Goal: Task Accomplishment & Management: Understand process/instructions

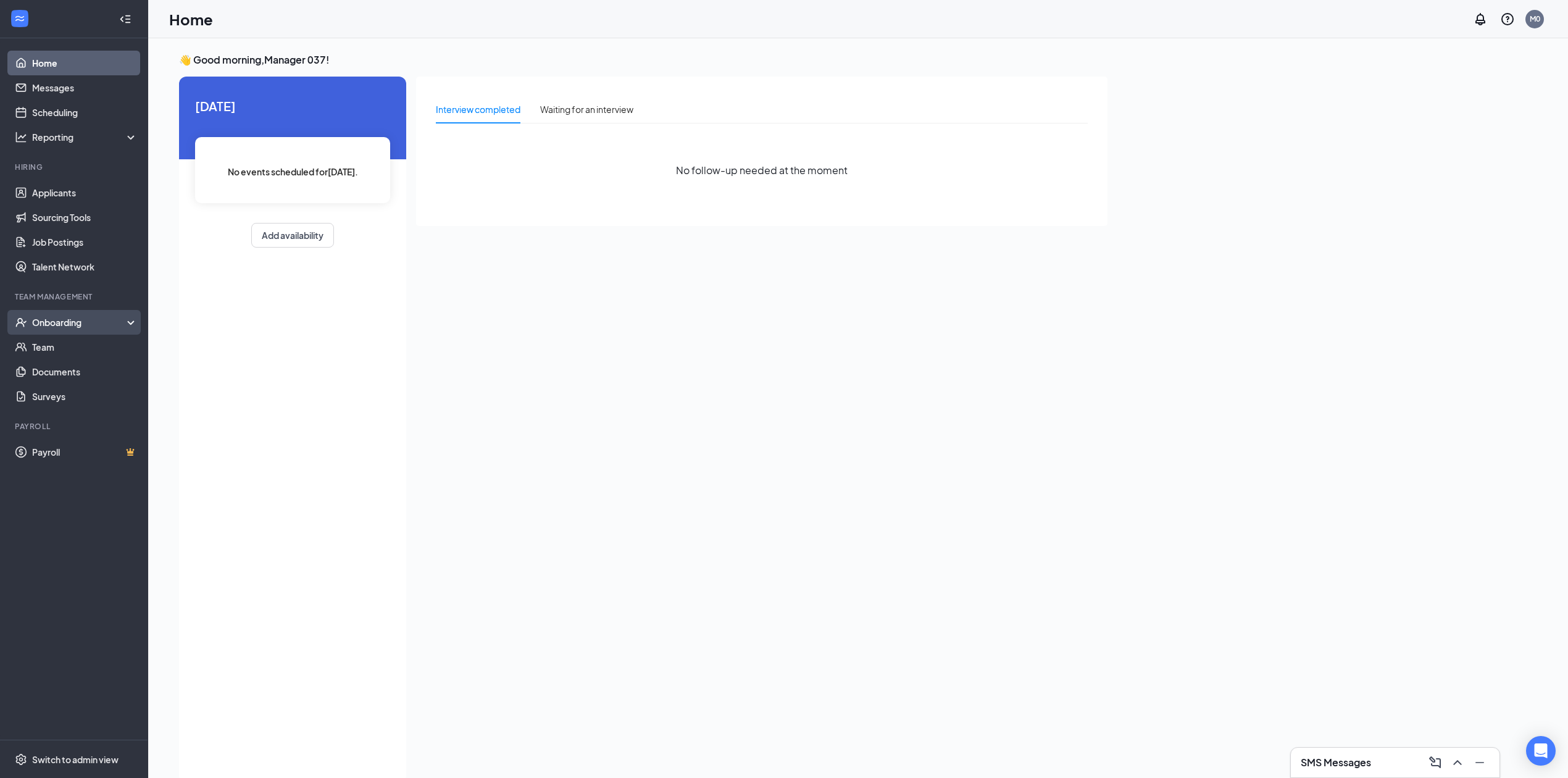
click at [57, 316] on div "Onboarding" at bounding box center [80, 322] width 95 height 13
click at [60, 339] on link "Overview" at bounding box center [85, 346] width 106 height 25
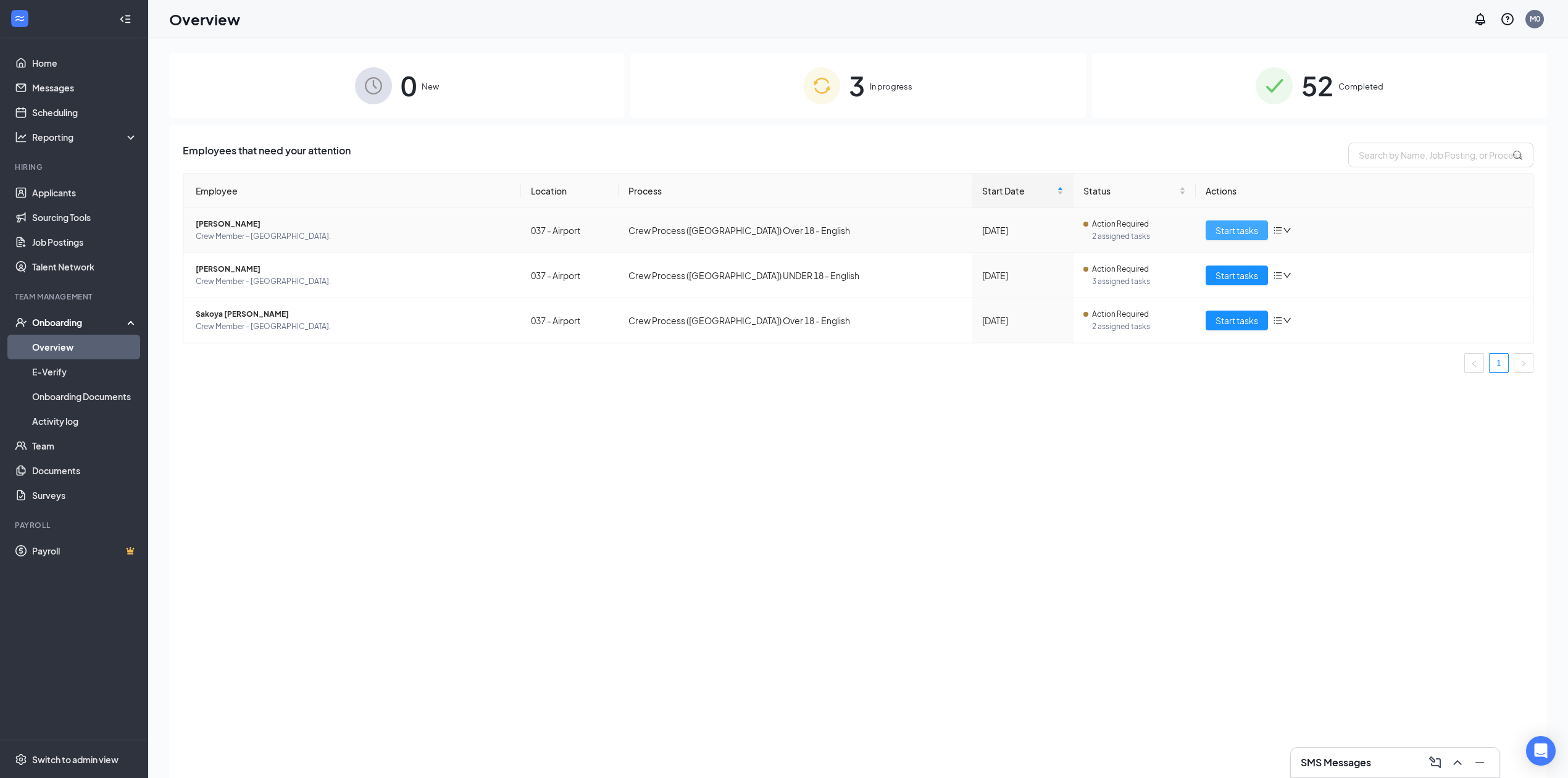
click at [1231, 231] on span "Start tasks" at bounding box center [1236, 230] width 43 height 13
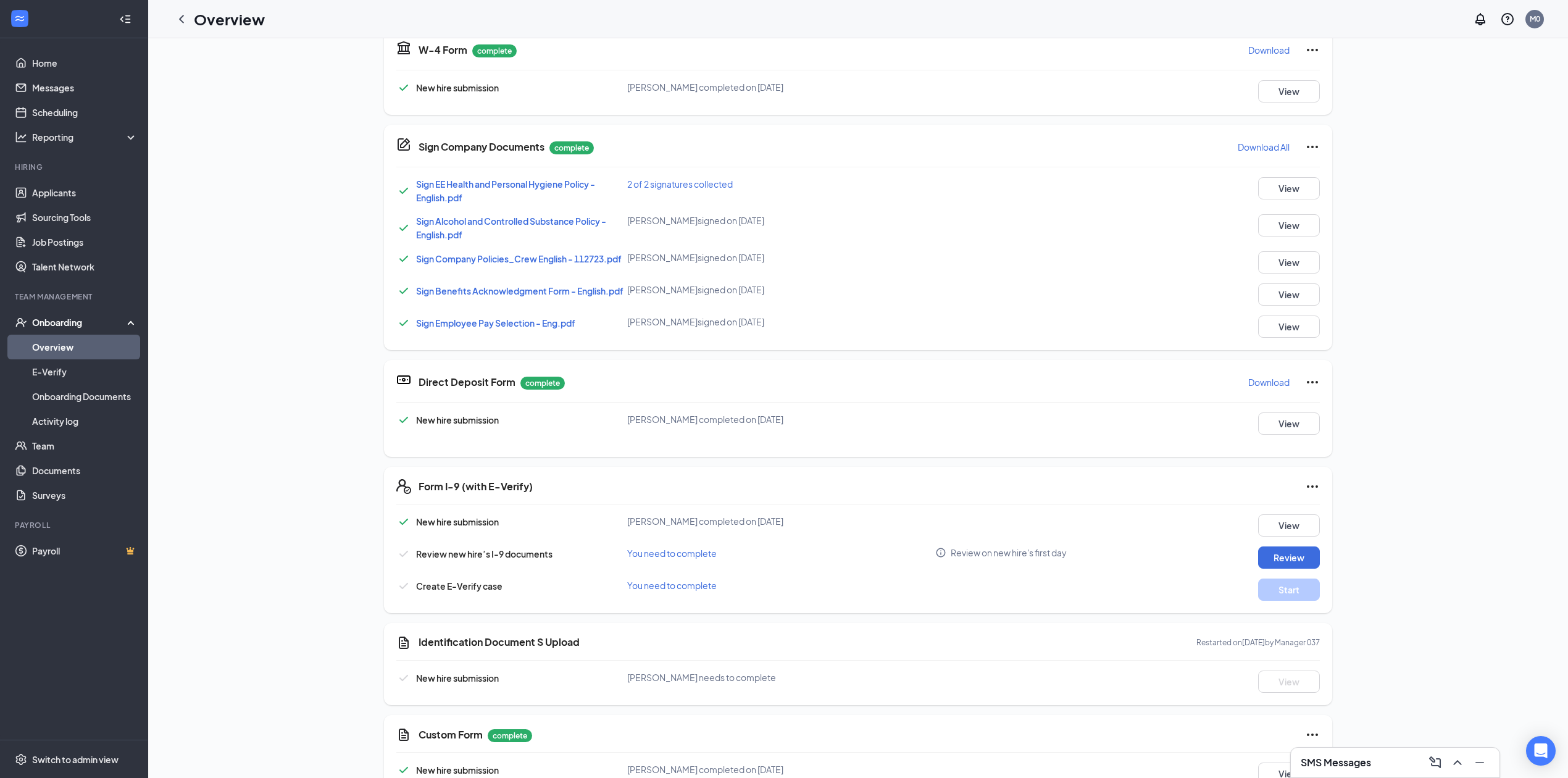
scroll to position [82, 0]
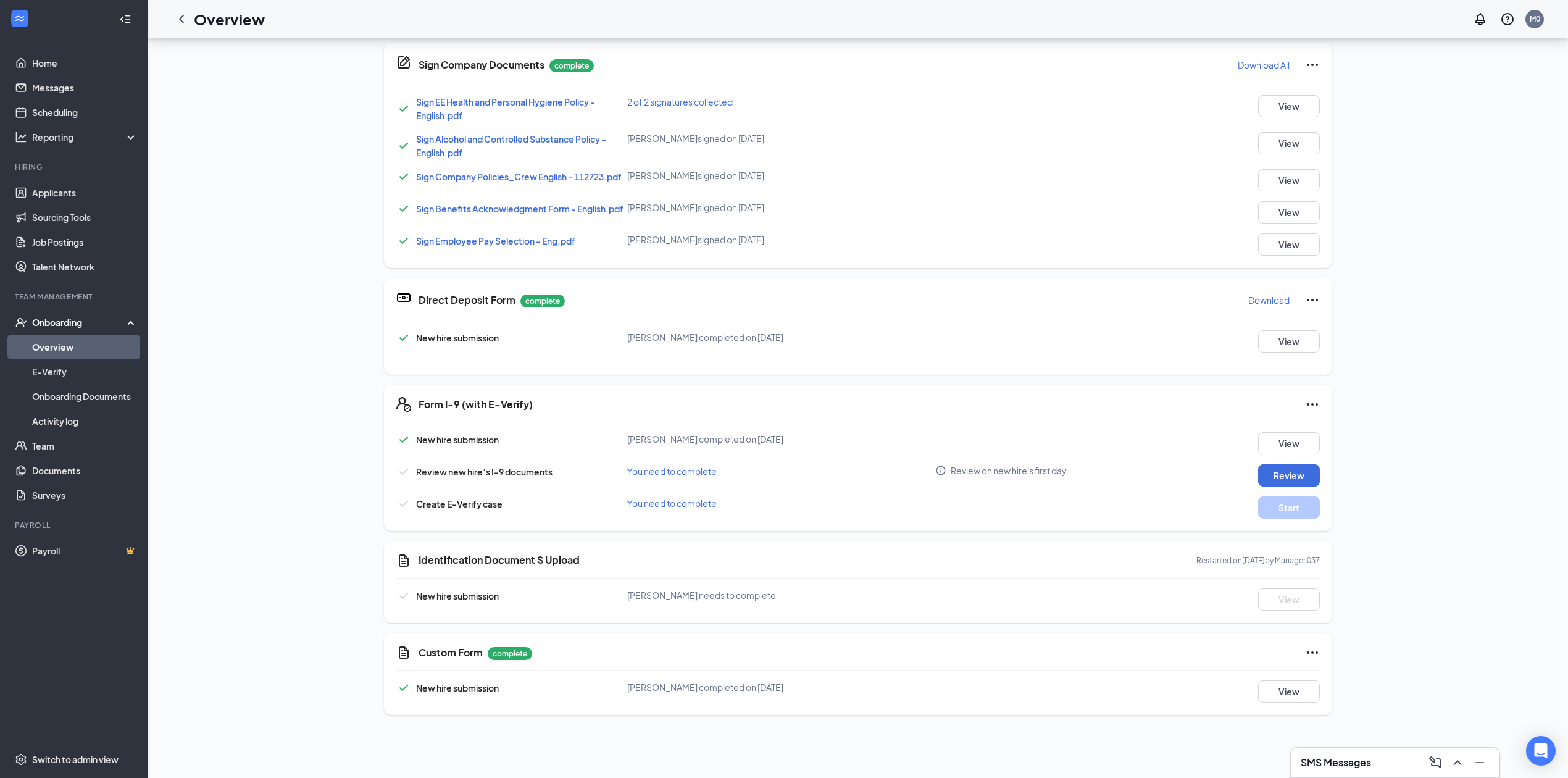
click at [64, 347] on link "Overview" at bounding box center [85, 346] width 106 height 25
